Goal: Book appointment/travel/reservation

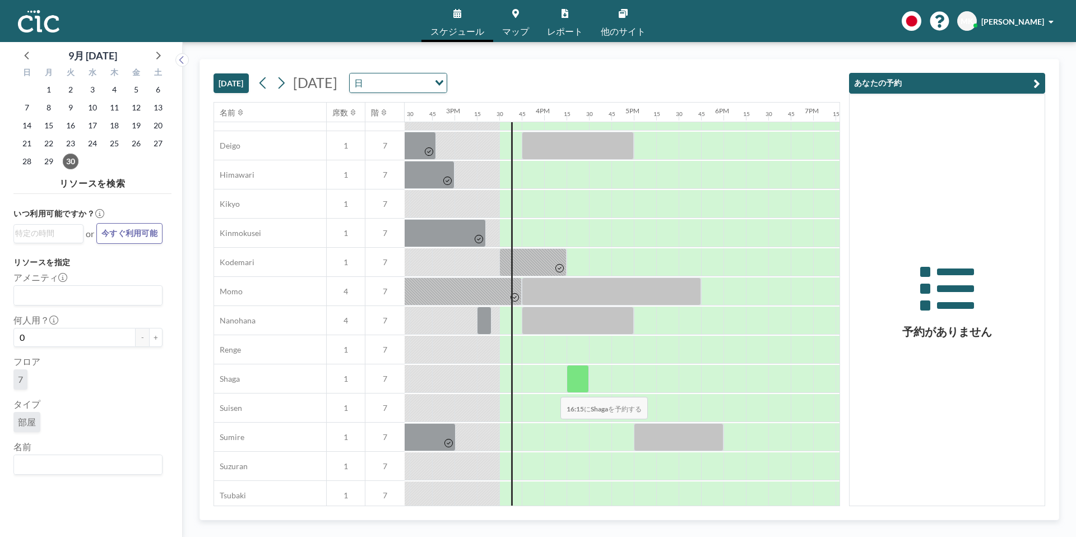
scroll to position [398, 1317]
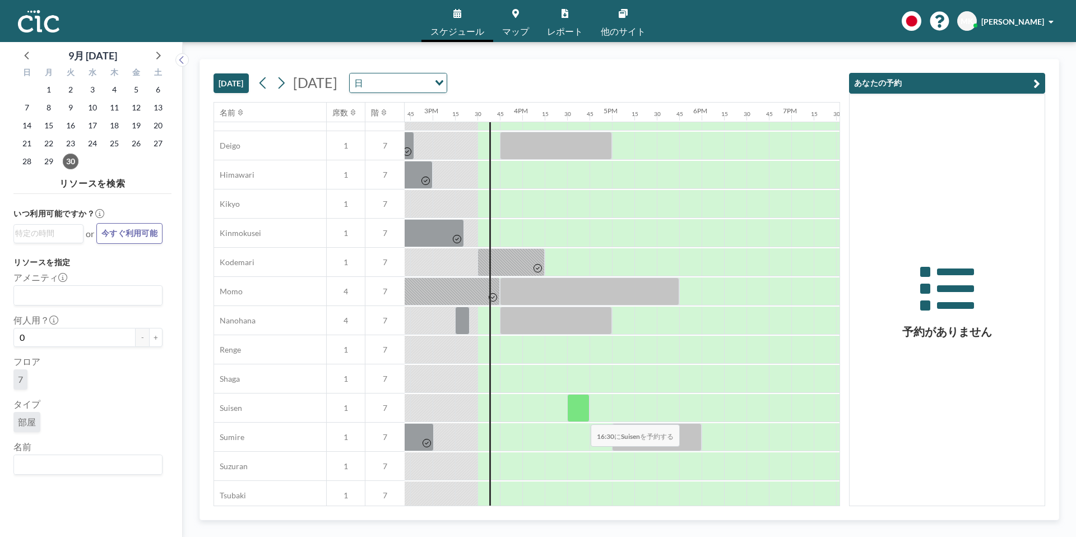
click at [582, 417] on div at bounding box center [578, 408] width 22 height 28
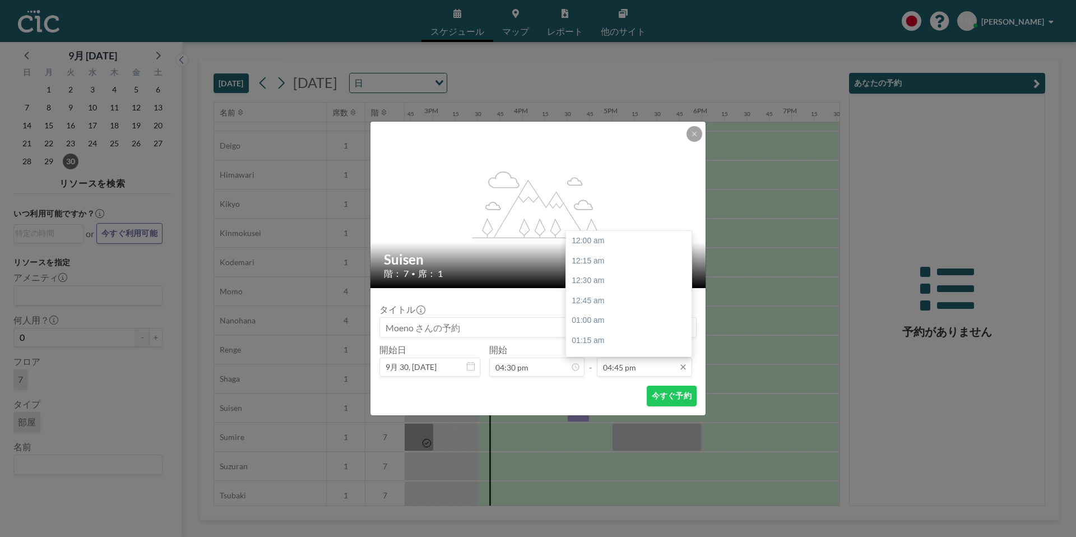
scroll to position [1336, 0]
click at [633, 370] on input "04:45 pm" at bounding box center [644, 366] width 95 height 19
click at [596, 253] on div "05:00 pm" at bounding box center [629, 260] width 126 height 20
type input "05:00 pm"
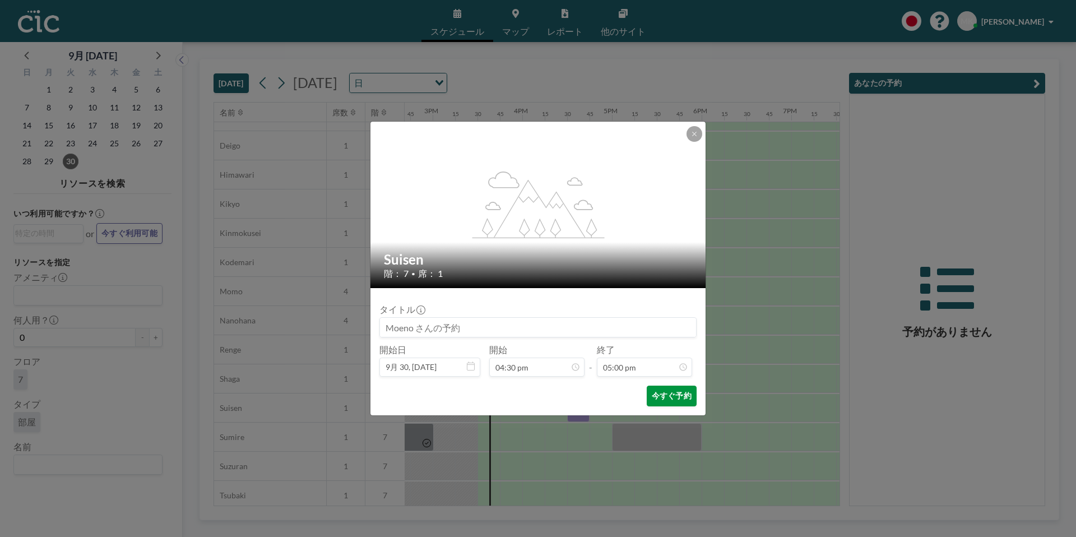
scroll to position [1356, 0]
click at [671, 399] on button "今すぐ予約" at bounding box center [672, 396] width 50 height 21
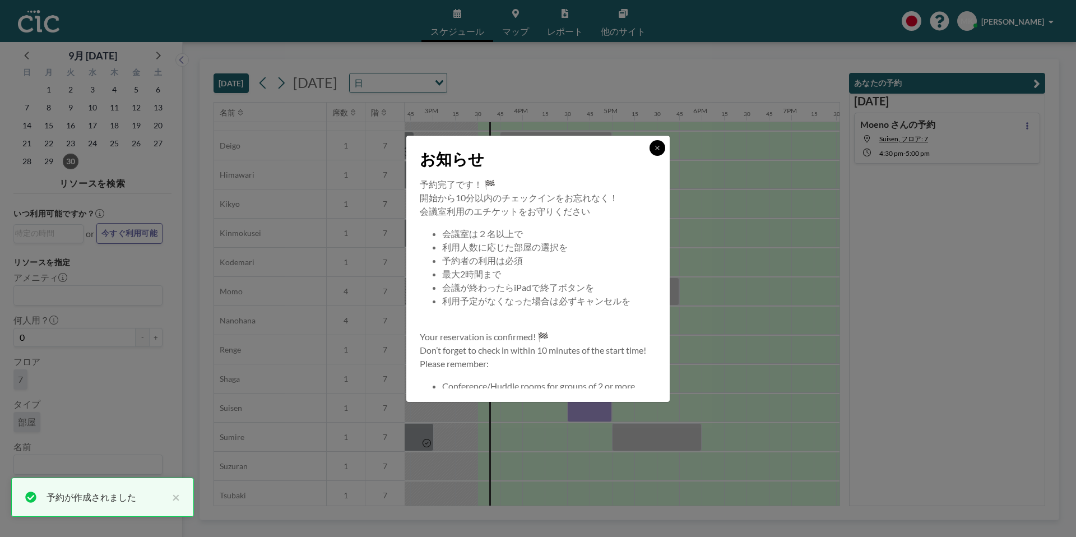
click at [658, 154] on button at bounding box center [657, 148] width 16 height 16
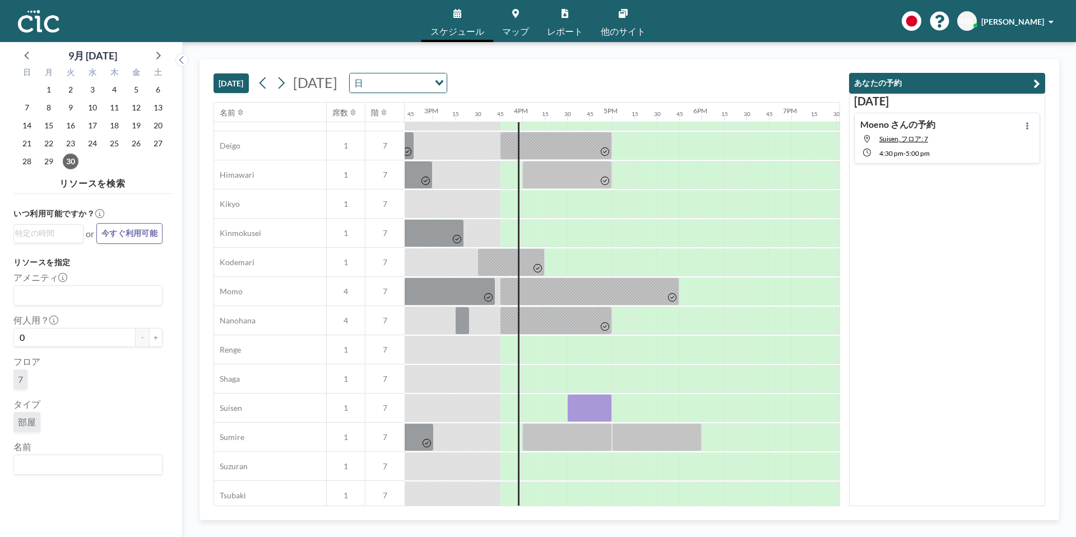
scroll to position [398, 1195]
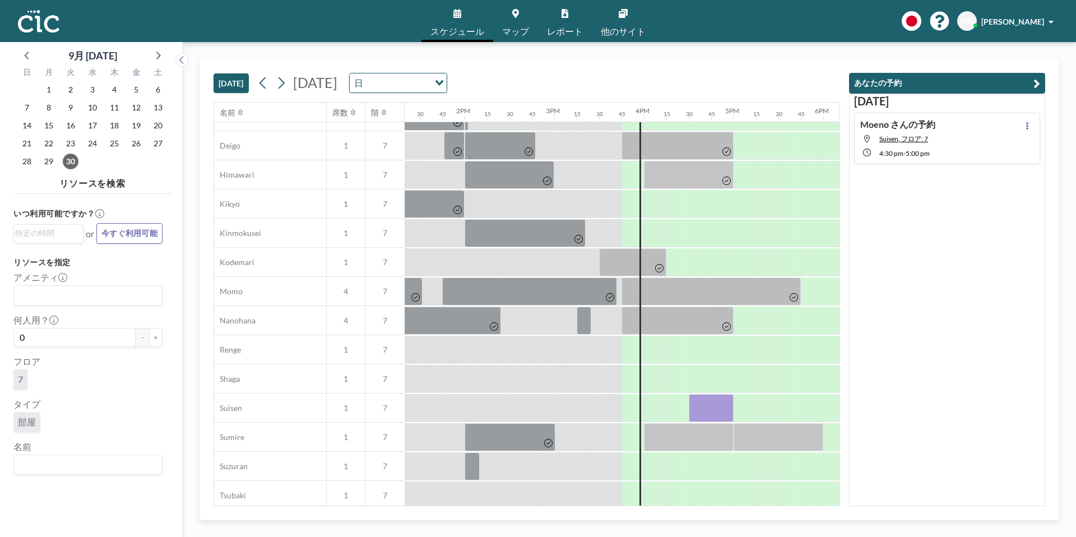
click at [525, 24] on link "マップ" at bounding box center [515, 21] width 45 height 42
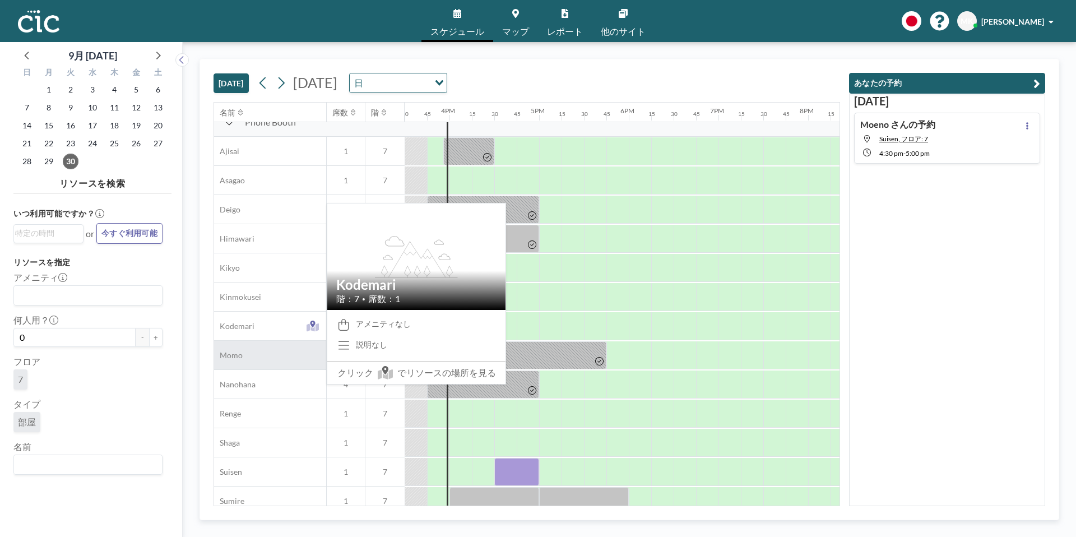
scroll to position [337, 1390]
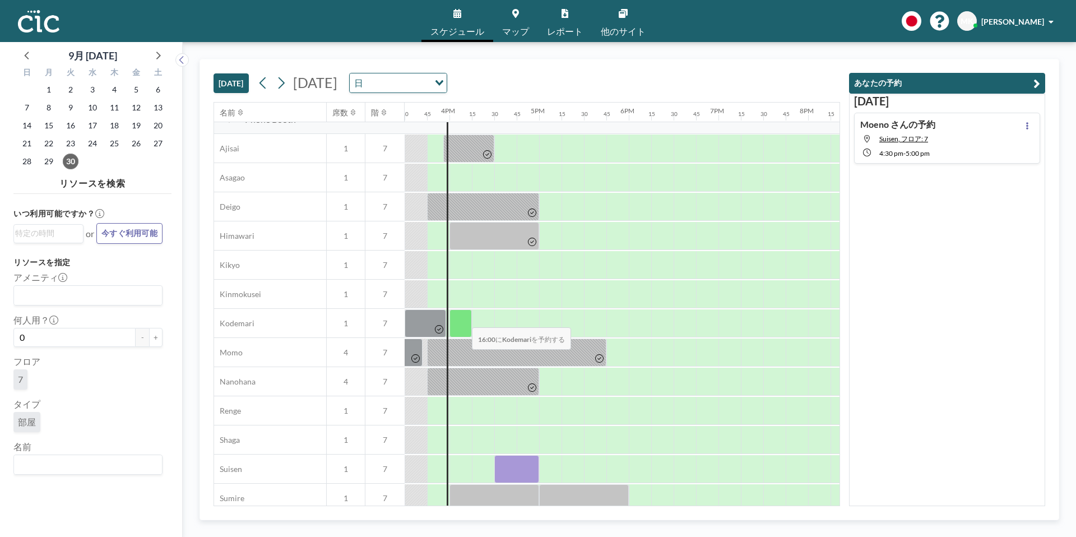
click at [463, 321] on div at bounding box center [460, 323] width 22 height 28
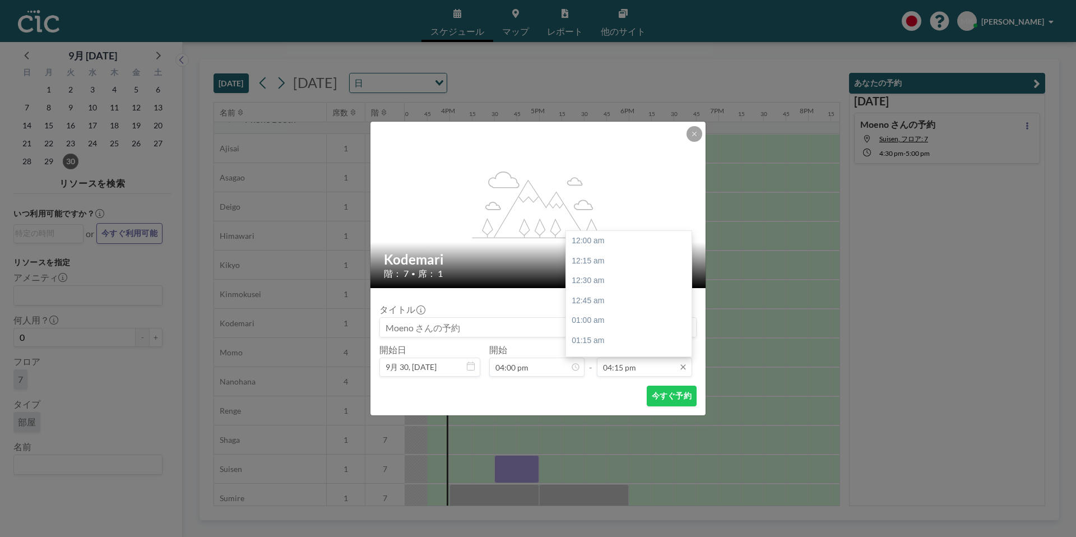
scroll to position [1297, 0]
click at [621, 358] on input "04:15 pm" at bounding box center [644, 366] width 95 height 19
click at [610, 281] on div "04:45 pm" at bounding box center [629, 281] width 126 height 20
type input "04:45 pm"
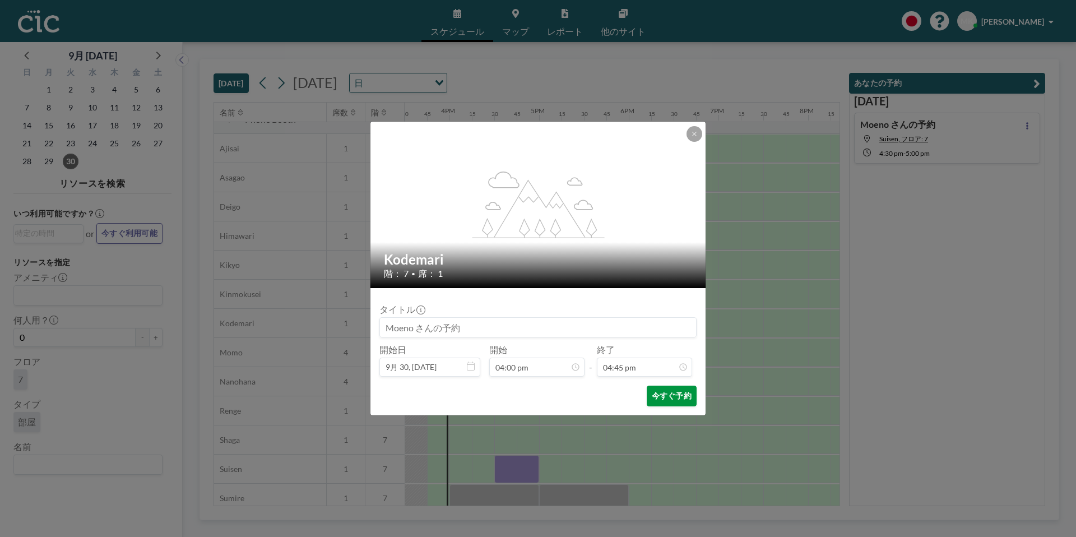
scroll to position [1336, 0]
click at [677, 392] on button "今すぐ予約" at bounding box center [672, 396] width 50 height 21
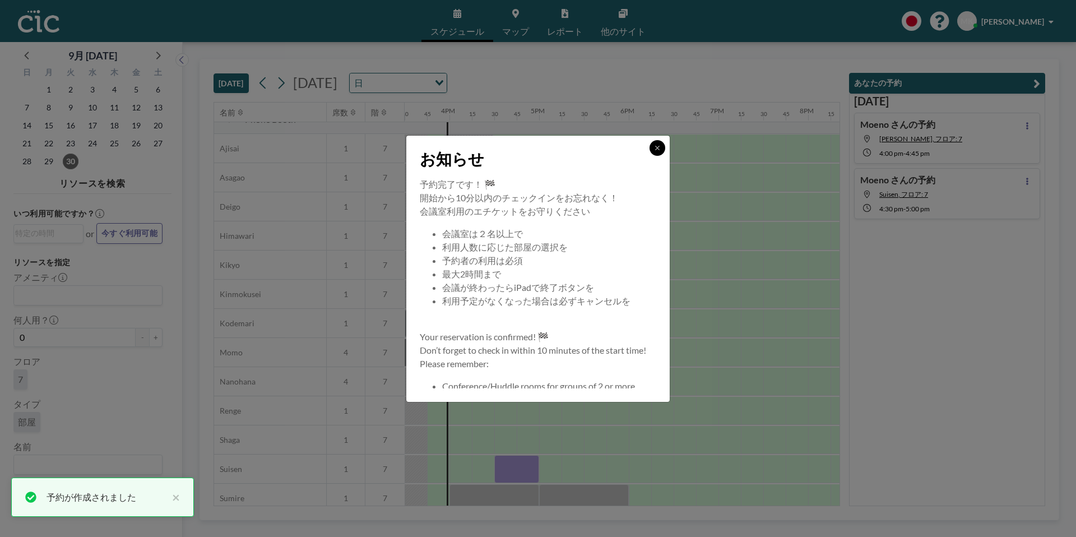
click at [658, 149] on icon at bounding box center [657, 148] width 7 height 7
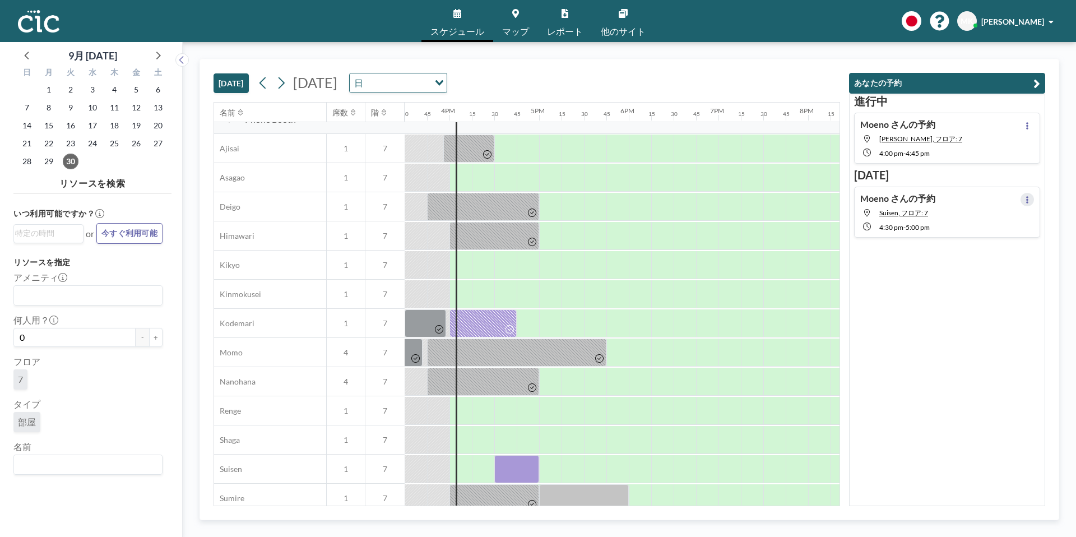
click at [1032, 201] on button at bounding box center [1026, 199] width 13 height 13
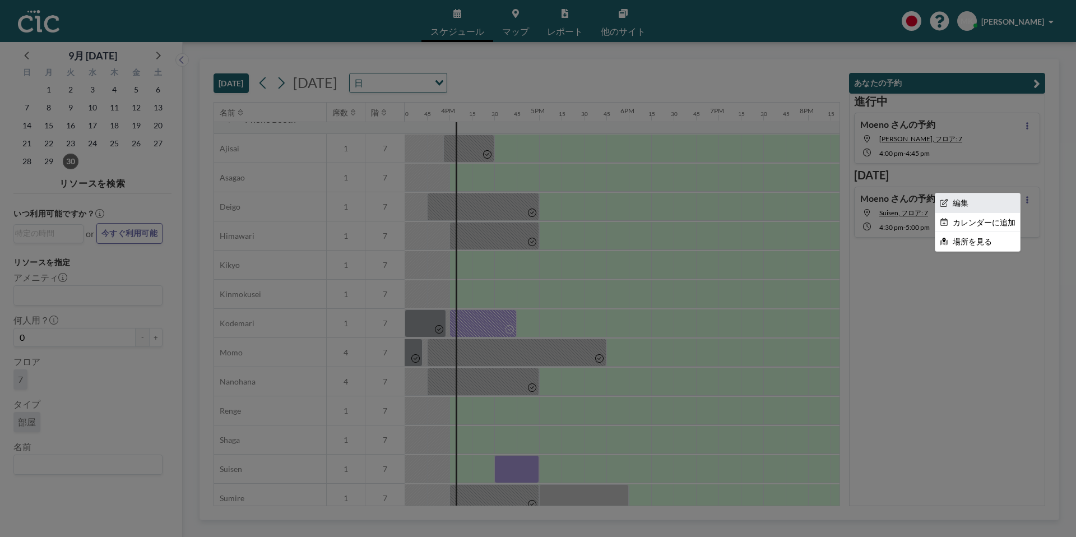
click at [987, 206] on li "編集" at bounding box center [977, 202] width 85 height 19
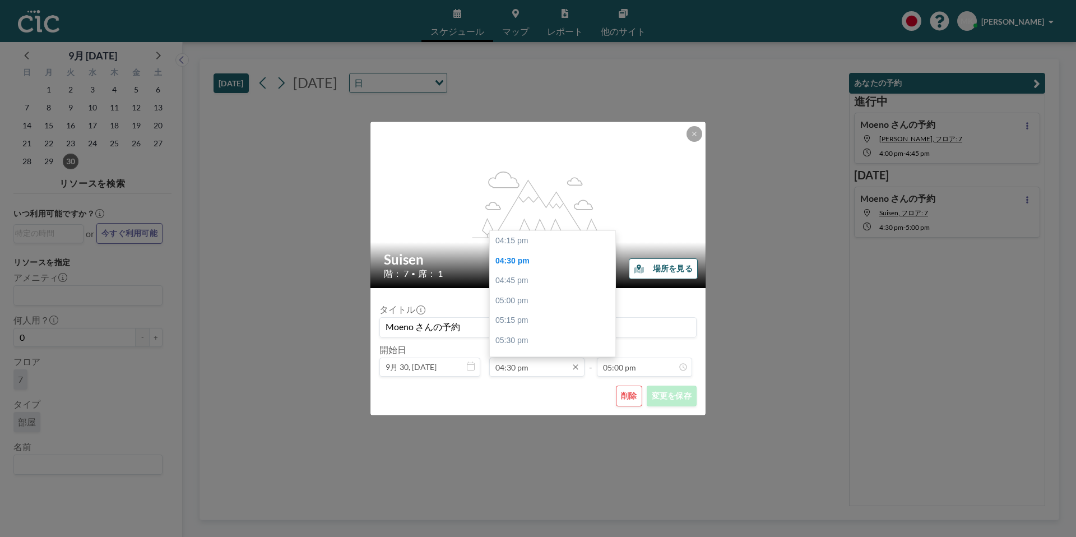
scroll to position [1356, 0]
click at [542, 367] on input "04:30 pm" at bounding box center [536, 366] width 95 height 19
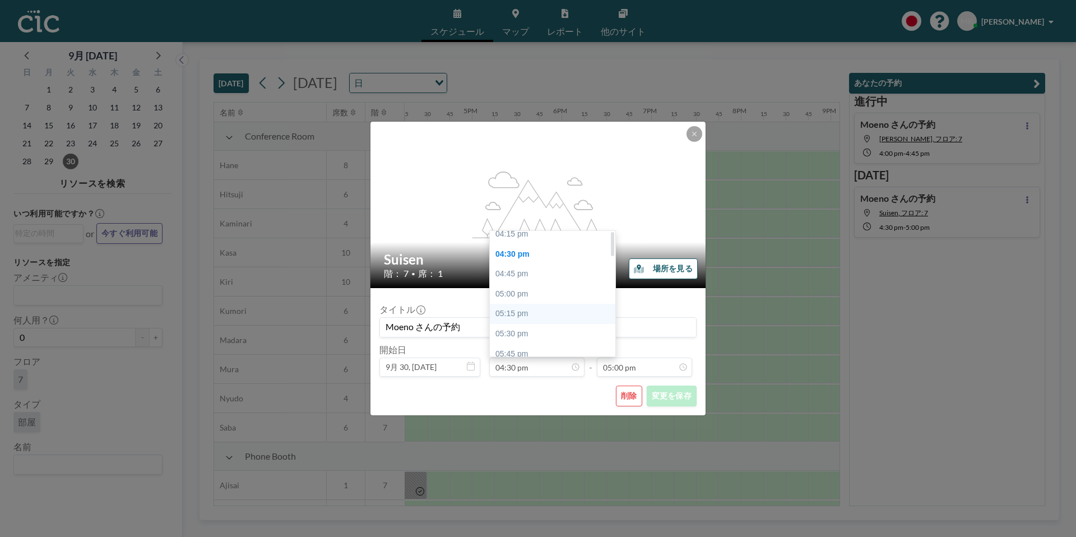
scroll to position [0, 0]
click at [536, 240] on div "04:15 pm" at bounding box center [553, 241] width 126 height 20
type input "04:15 pm"
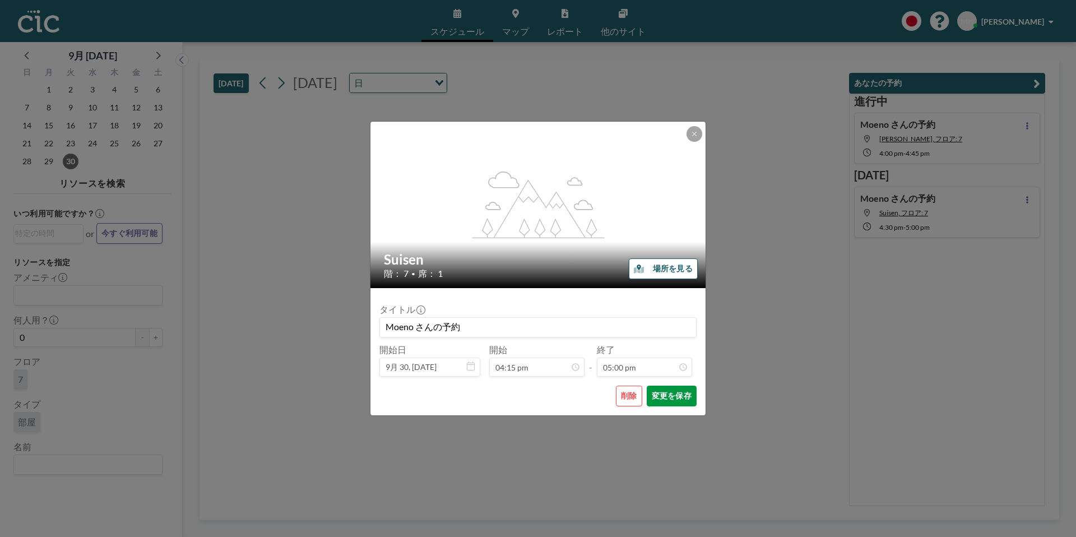
scroll to position [1356, 0]
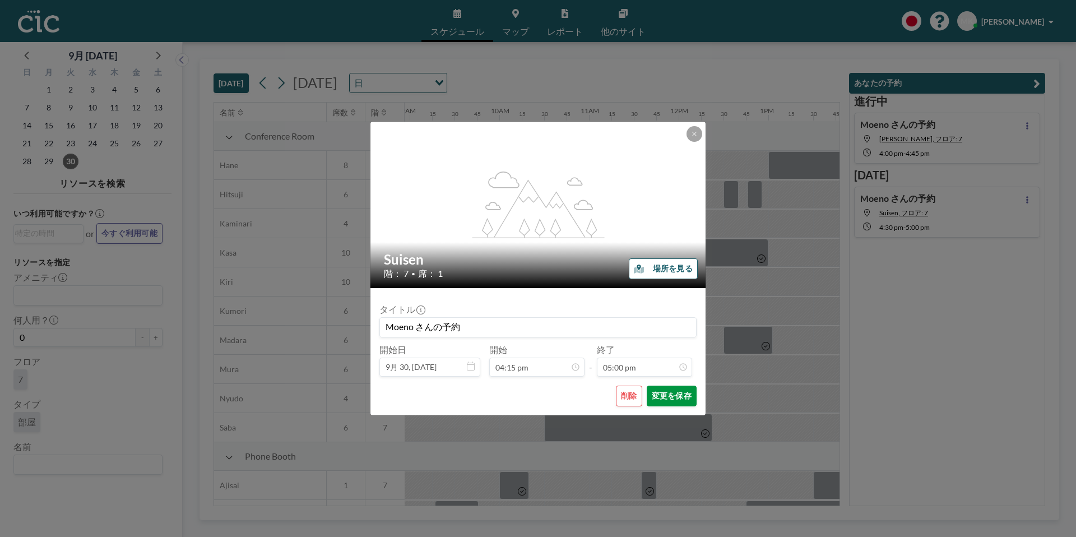
click at [680, 397] on button "変更を保存" at bounding box center [672, 396] width 50 height 21
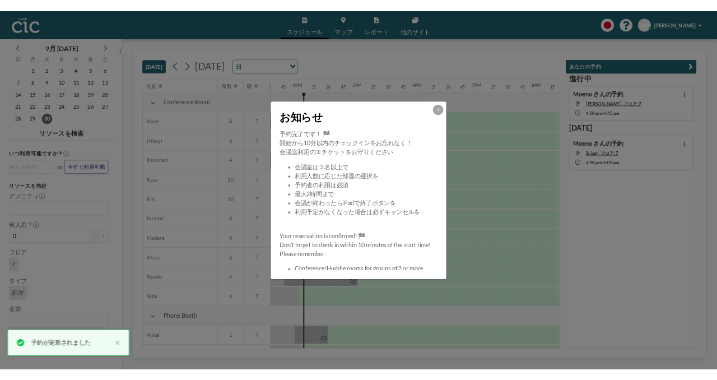
scroll to position [0, 1434]
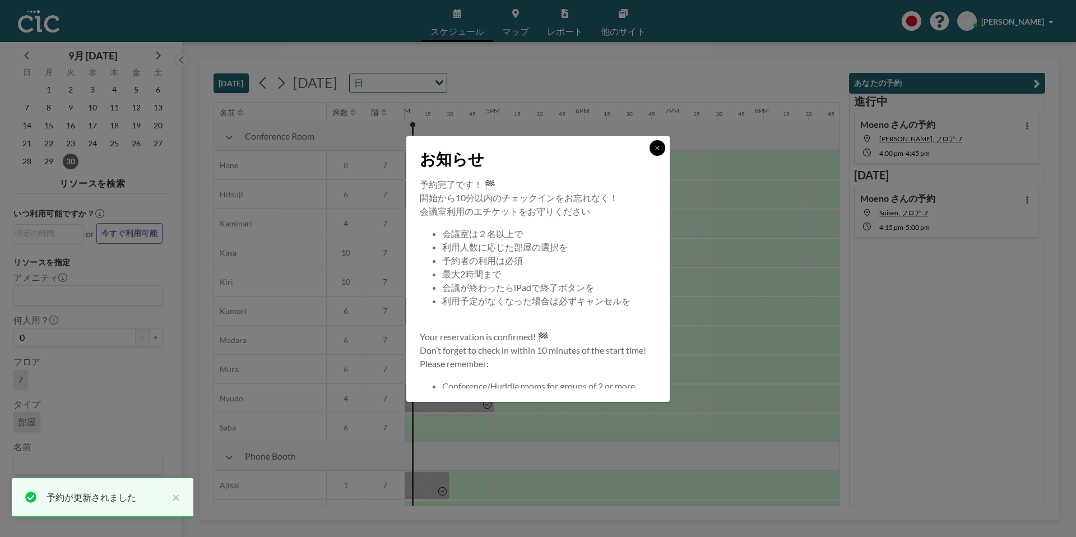
click at [661, 149] on button at bounding box center [657, 148] width 16 height 16
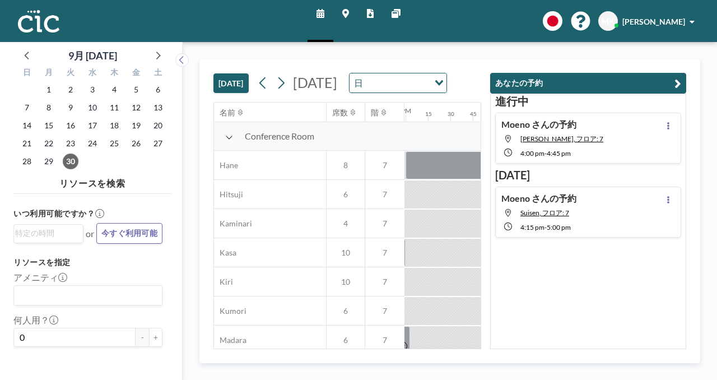
scroll to position [0, 1165]
